Goal: Find specific fact

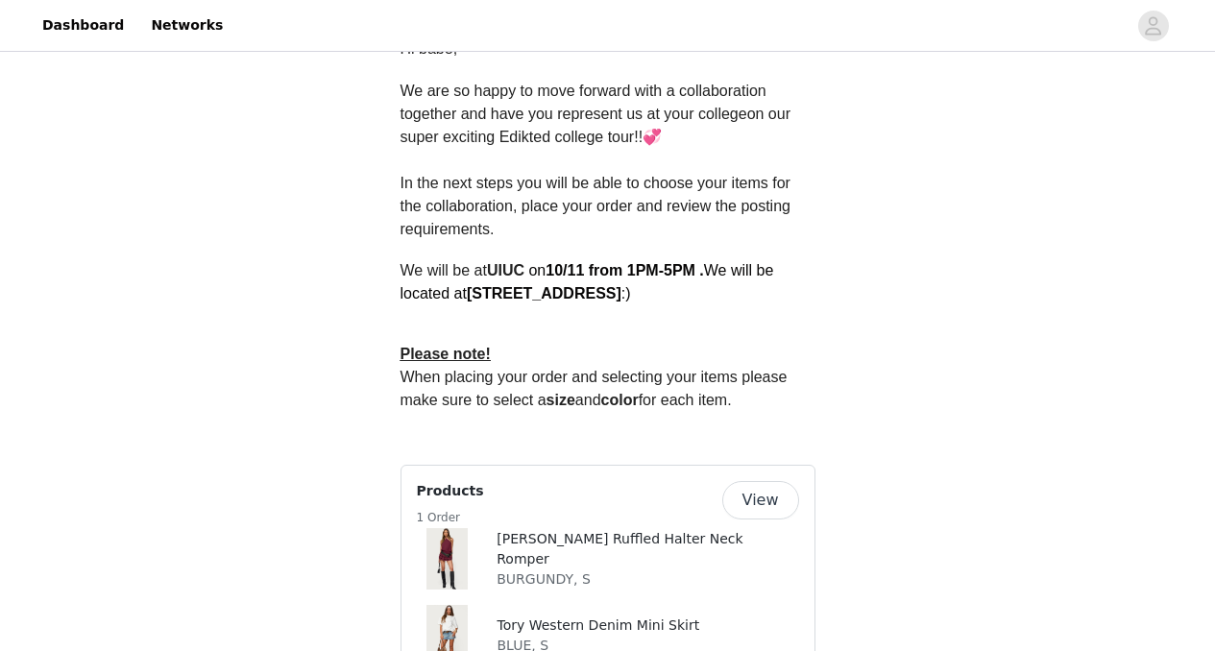
scroll to position [572, 0]
drag, startPoint x: 635, startPoint y: 298, endPoint x: 474, endPoint y: 303, distance: 160.5
click at [474, 301] on span "We will be located at [STREET_ADDRESS] :)" at bounding box center [587, 280] width 374 height 39
copy strong "[STREET_ADDRESS]"
click at [869, 343] on div "Back In Review We are currently reviewing your proposal. If you need to change …" at bounding box center [607, 650] width 1215 height 2335
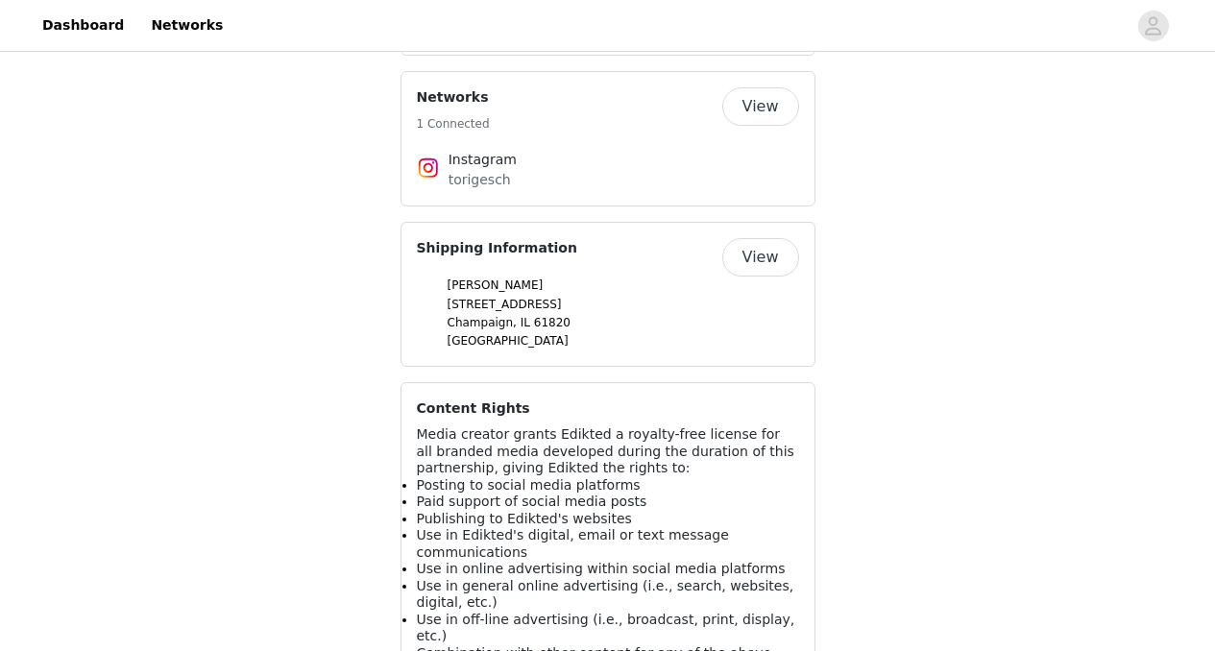
scroll to position [1695, 0]
